Goal: Transaction & Acquisition: Purchase product/service

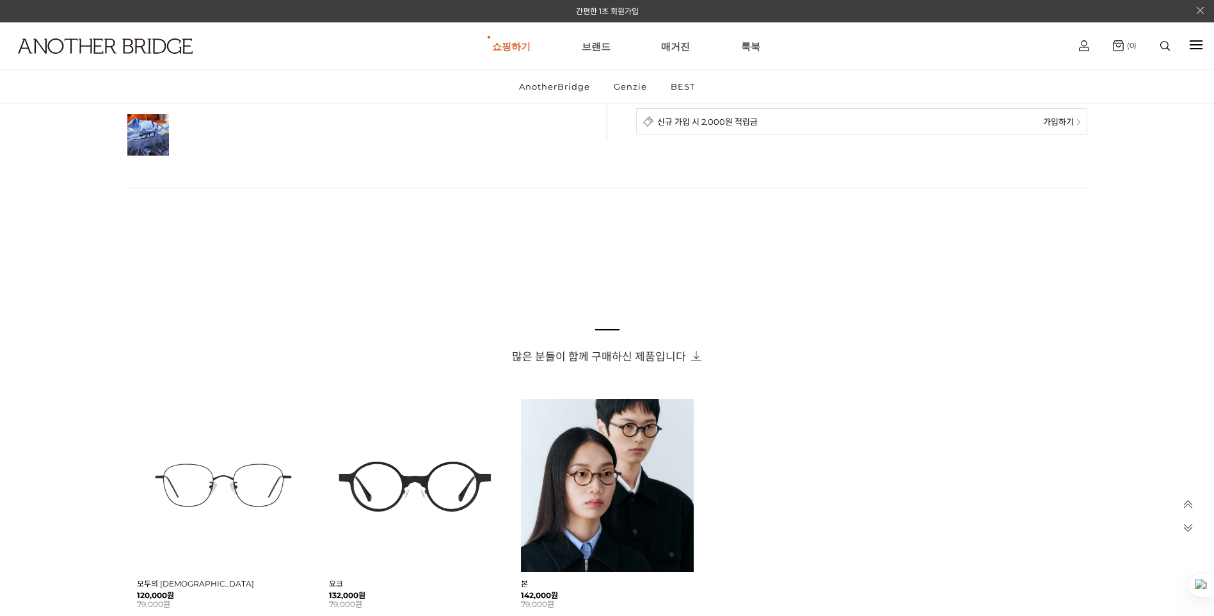
scroll to position [85, 0]
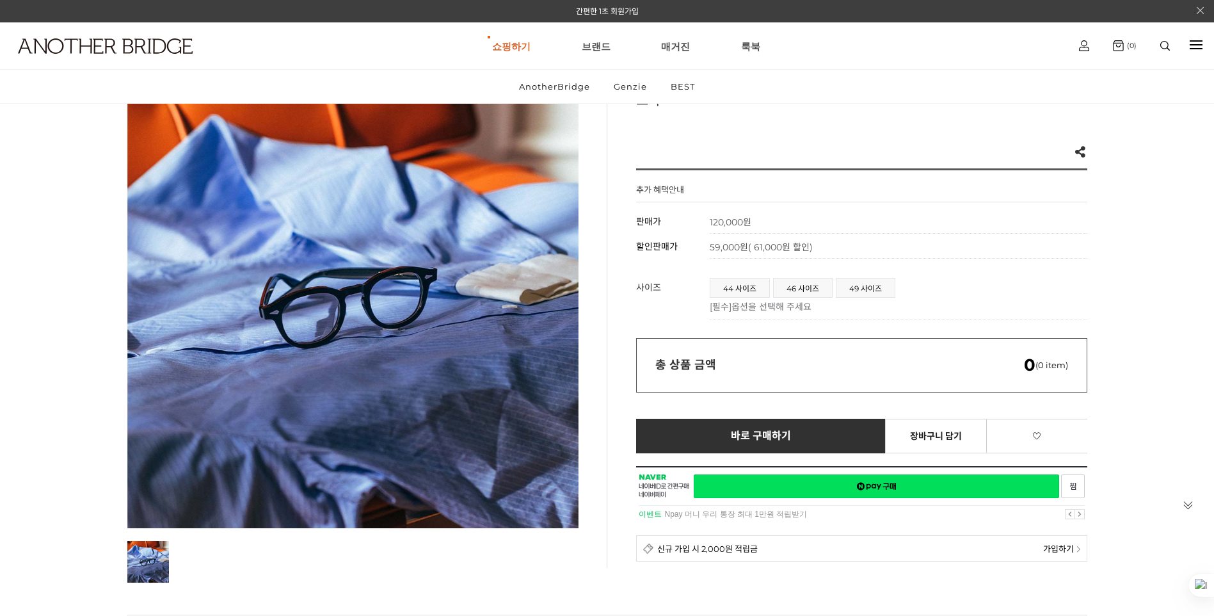
click at [740, 288] on span "44 사이즈" at bounding box center [739, 287] width 59 height 19
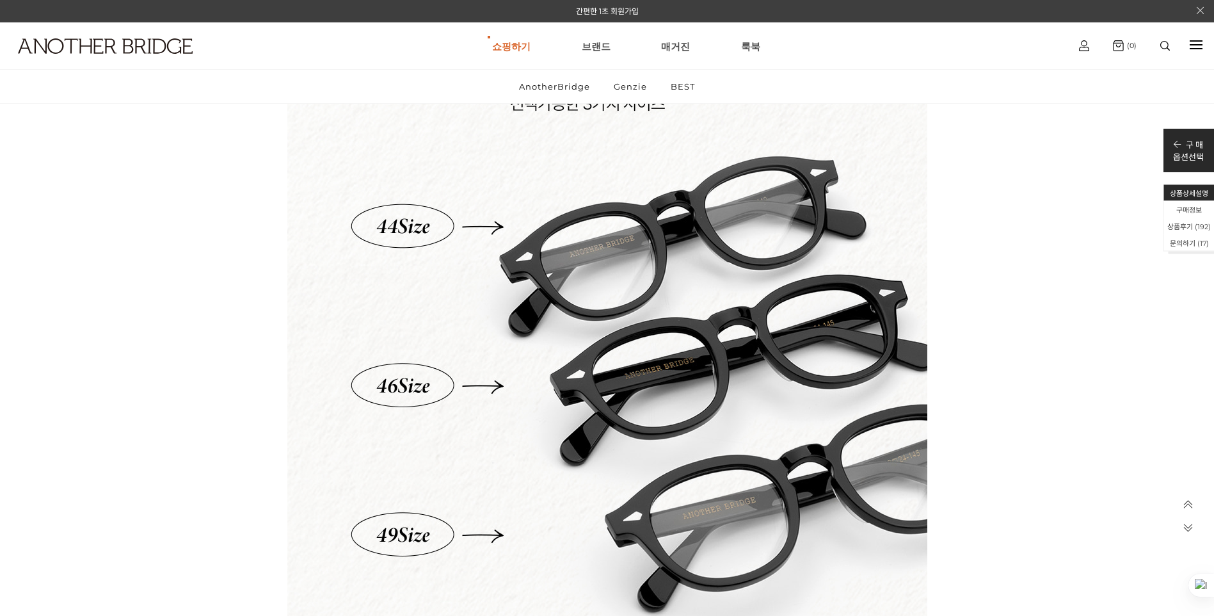
scroll to position [17667, 0]
